Goal: Browse casually

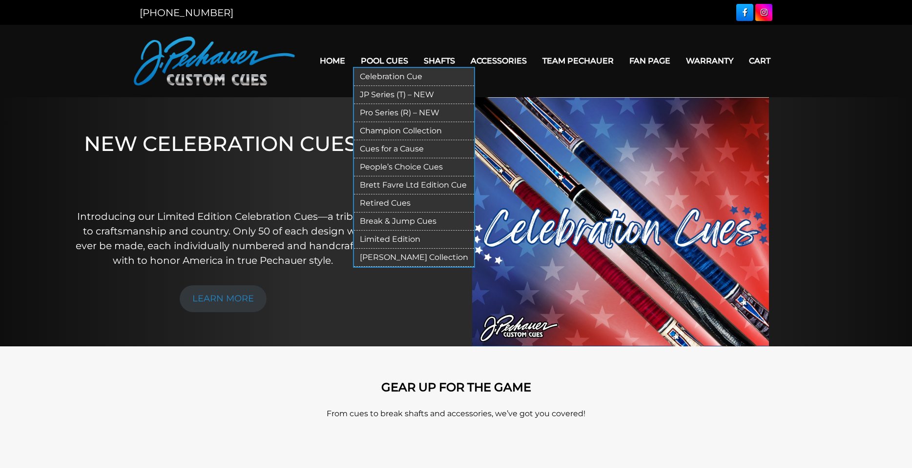
click at [373, 95] on link "JP Series (T) – NEW" at bounding box center [414, 95] width 120 height 18
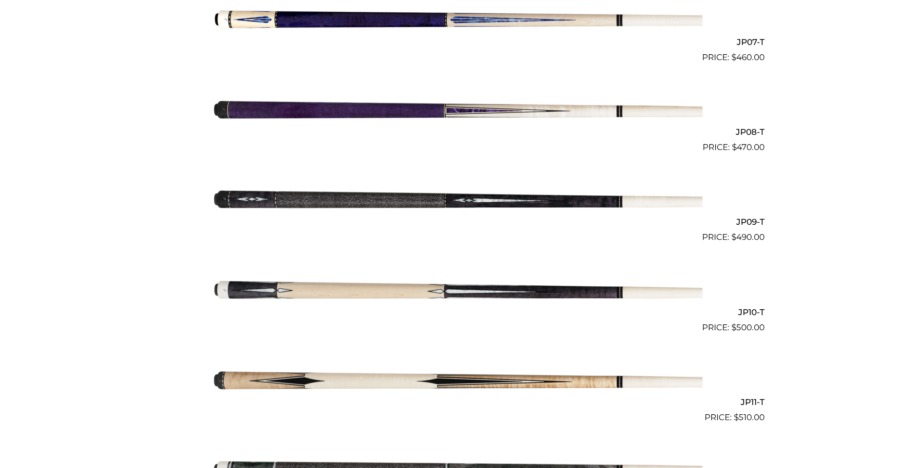
scroll to position [879, 0]
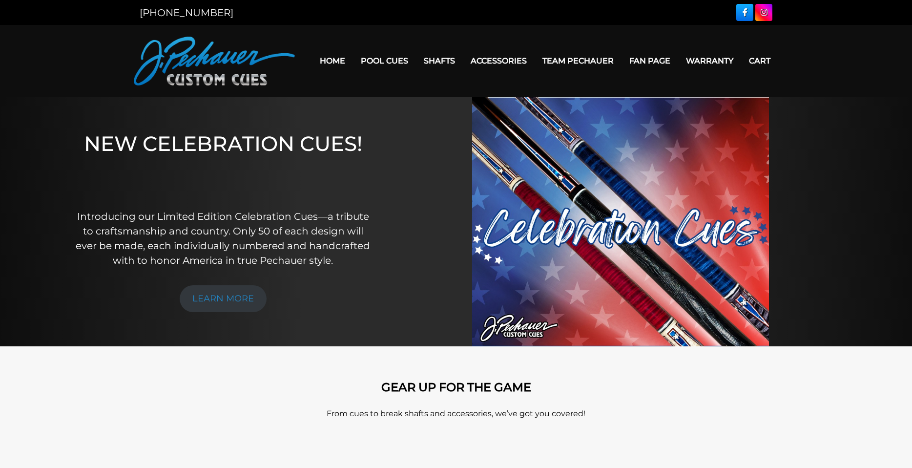
click at [331, 61] on link "Home" at bounding box center [332, 60] width 41 height 25
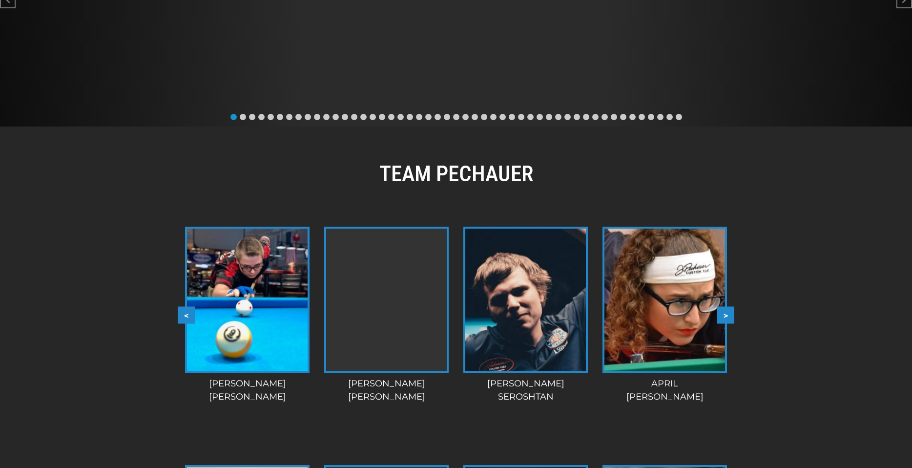
scroll to position [635, 0]
